Goal: Communication & Community: Share content

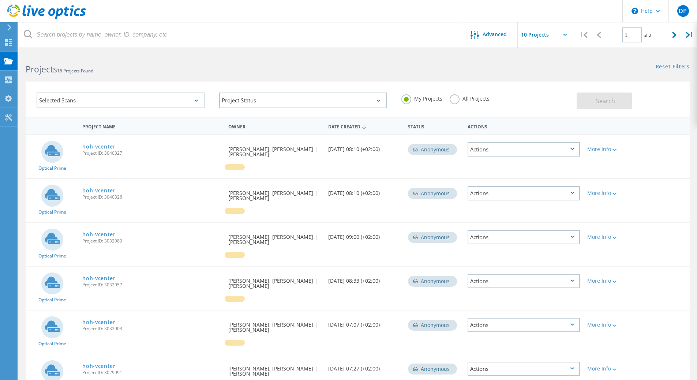
scroll to position [37, 0]
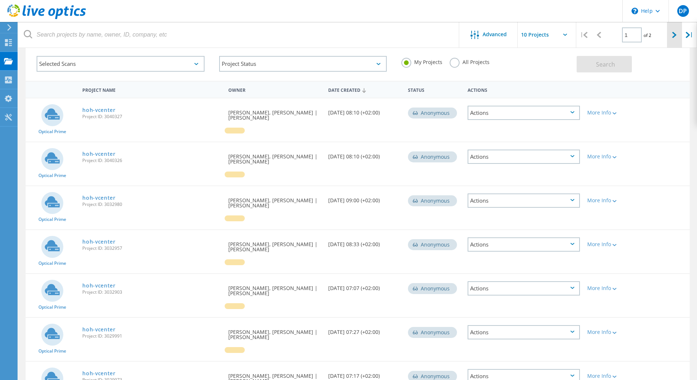
click at [674, 35] on icon at bounding box center [674, 35] width 4 height 6
type input "2"
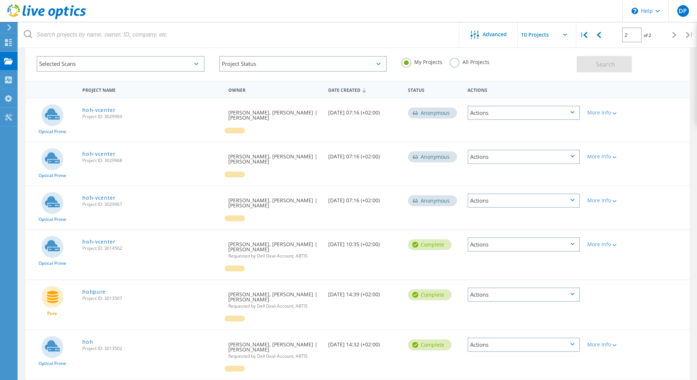
click at [20, 289] on div "Project Name Owner Date Created Status Actions Optical Prime hoh-vcenter Projec…" at bounding box center [357, 234] width 679 height 306
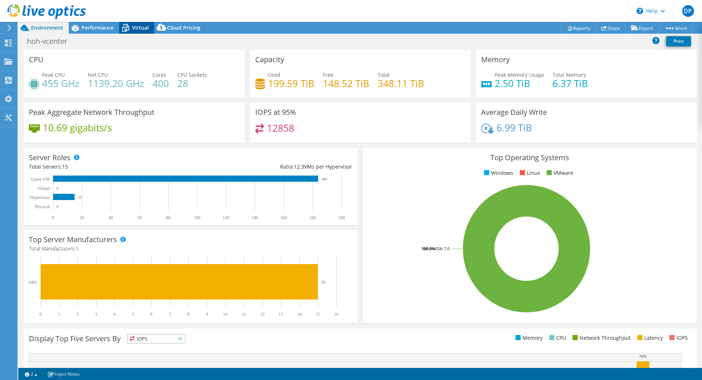
click at [136, 32] on div "Virtual" at bounding box center [136, 28] width 35 height 12
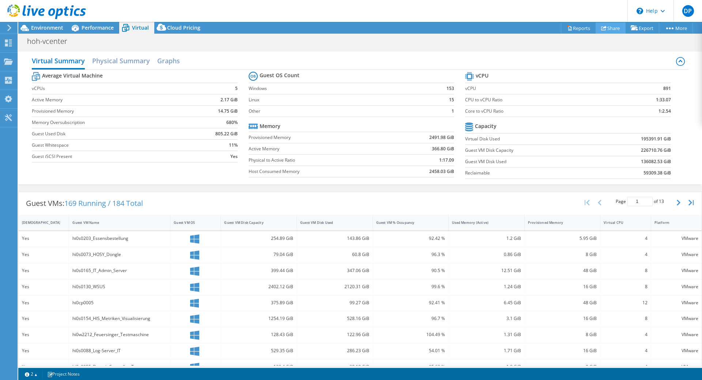
click at [608, 30] on link "Share" at bounding box center [611, 27] width 30 height 11
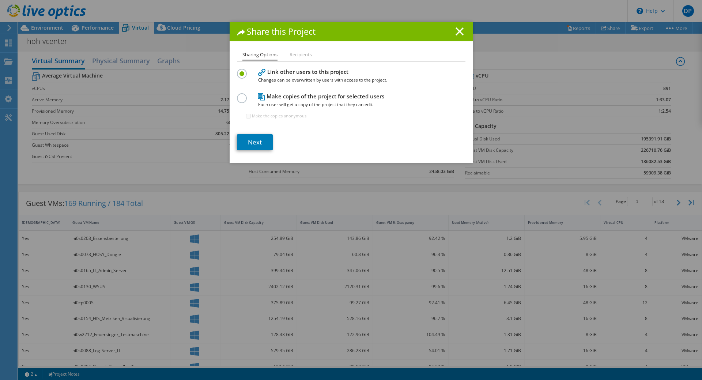
click at [243, 95] on label at bounding box center [243, 94] width 13 height 2
click at [0, 0] on input "radio" at bounding box center [0, 0] width 0 height 0
click at [293, 57] on li "Recipients" at bounding box center [301, 54] width 22 height 9
click at [260, 55] on li "Sharing Options" at bounding box center [260, 55] width 35 height 11
click at [256, 142] on link "Next" at bounding box center [255, 142] width 36 height 16
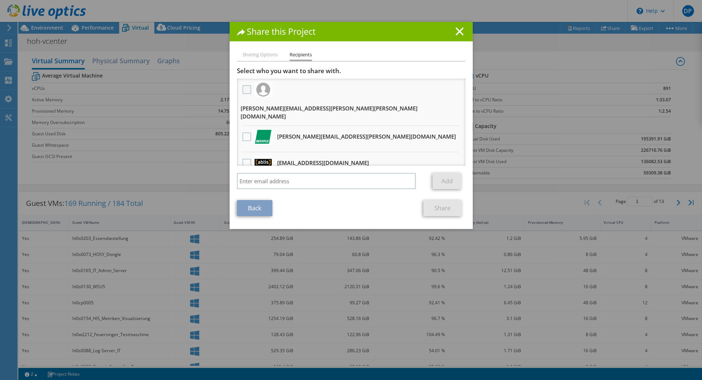
click at [244, 90] on label at bounding box center [248, 89] width 11 height 9
click at [0, 0] on input "checkbox" at bounding box center [0, 0] width 0 height 0
click at [243, 132] on label at bounding box center [248, 136] width 11 height 9
click at [0, 0] on input "checkbox" at bounding box center [0, 0] width 0 height 0
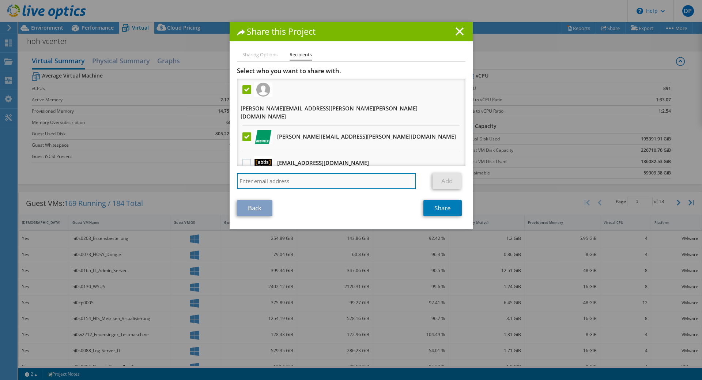
click at [320, 178] on input "search" at bounding box center [326, 181] width 179 height 16
click at [400, 203] on div "Back Share" at bounding box center [351, 208] width 229 height 16
click at [244, 132] on label at bounding box center [248, 136] width 11 height 9
click at [0, 0] on input "checkbox" at bounding box center [0, 0] width 0 height 0
click at [244, 132] on label at bounding box center [248, 136] width 11 height 9
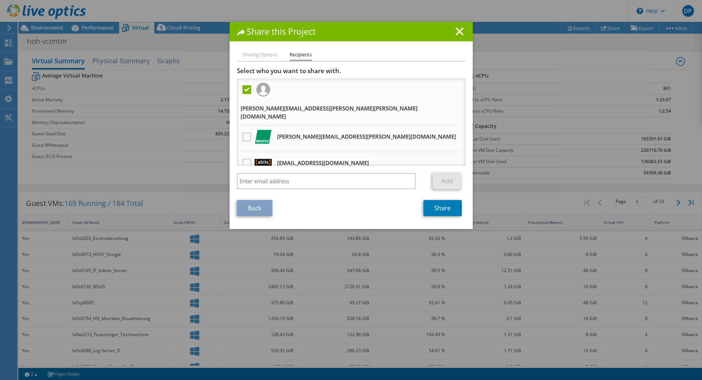
click at [0, 0] on input "checkbox" at bounding box center [0, 0] width 0 height 0
click at [435, 209] on link "Share" at bounding box center [443, 208] width 38 height 16
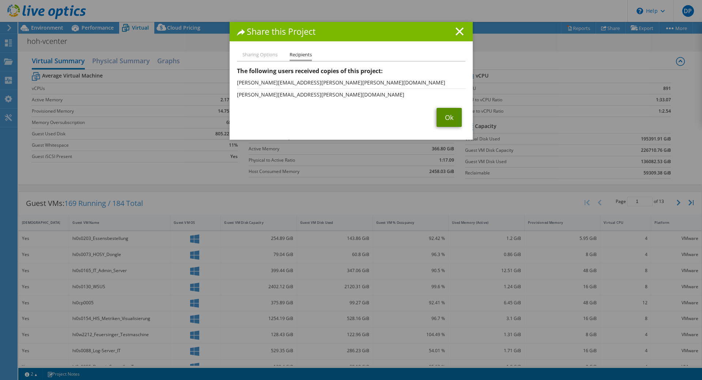
click at [444, 121] on link "Ok" at bounding box center [449, 117] width 25 height 19
